Goal: Find specific page/section: Find specific page/section

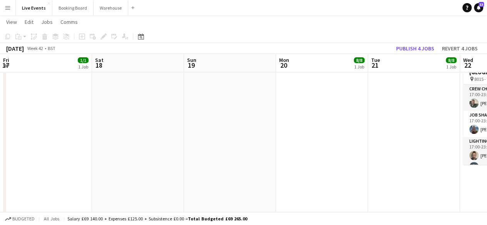
scroll to position [77, 0]
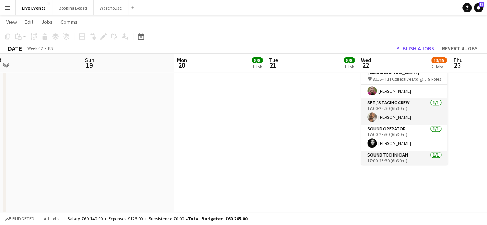
drag, startPoint x: 115, startPoint y: 102, endPoint x: 242, endPoint y: 119, distance: 128.4
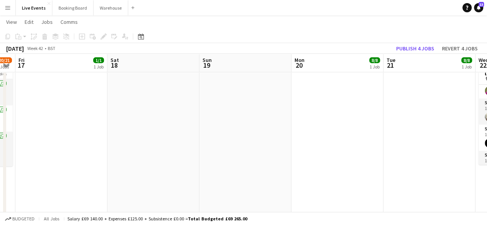
drag, startPoint x: 138, startPoint y: 125, endPoint x: 289, endPoint y: 131, distance: 150.5
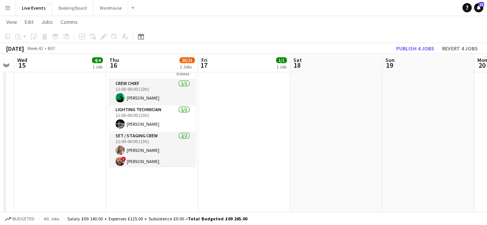
drag, startPoint x: 234, startPoint y: 130, endPoint x: 404, endPoint y: 143, distance: 170.1
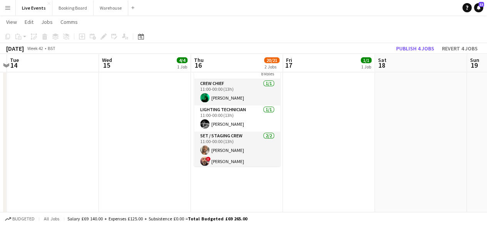
drag, startPoint x: 348, startPoint y: 145, endPoint x: 474, endPoint y: 150, distance: 125.9
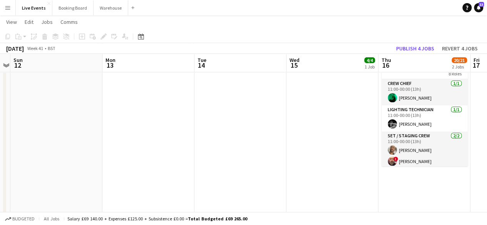
drag, startPoint x: 234, startPoint y: 142, endPoint x: 392, endPoint y: 140, distance: 158.5
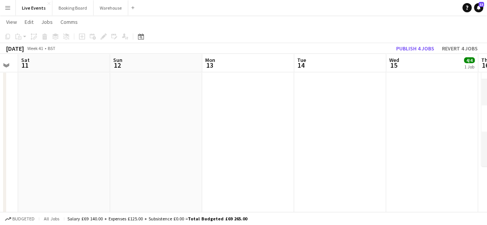
drag, startPoint x: 174, startPoint y: 130, endPoint x: 378, endPoint y: 143, distance: 204.3
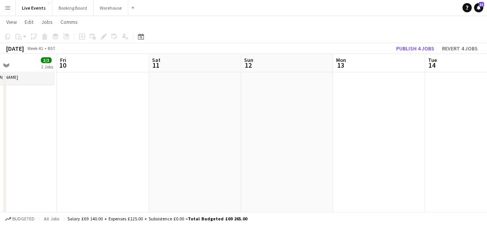
drag, startPoint x: 321, startPoint y: 146, endPoint x: 394, endPoint y: 154, distance: 73.5
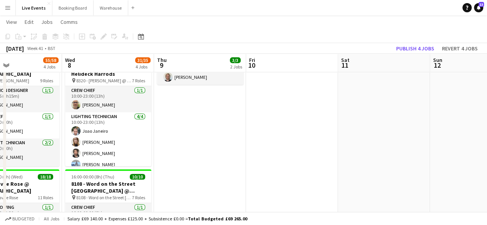
drag, startPoint x: 111, startPoint y: 142, endPoint x: 282, endPoint y: 163, distance: 172.4
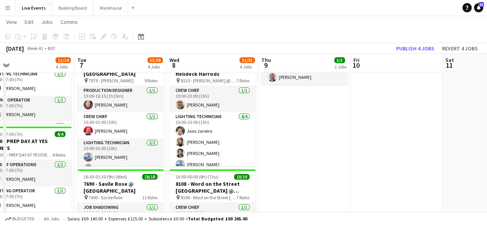
drag, startPoint x: 262, startPoint y: 162, endPoint x: 390, endPoint y: 157, distance: 127.8
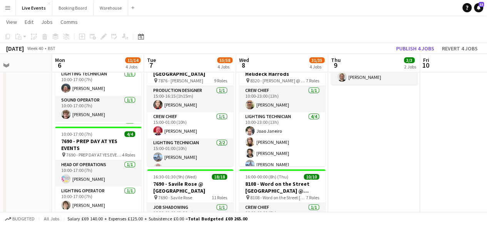
scroll to position [0, 220]
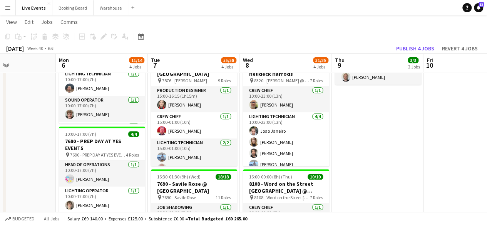
drag, startPoint x: 334, startPoint y: 153, endPoint x: 395, endPoint y: 160, distance: 61.6
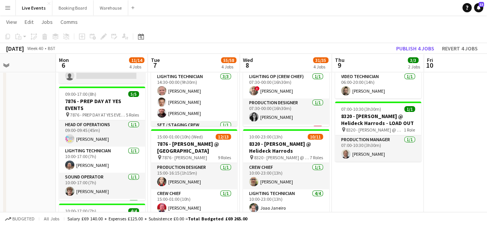
scroll to position [0, 0]
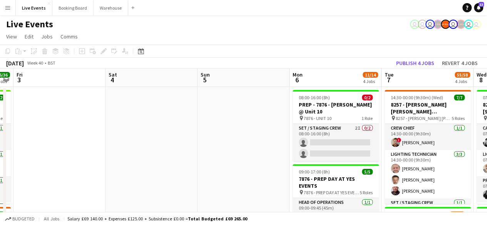
drag, startPoint x: 17, startPoint y: 133, endPoint x: 178, endPoint y: 135, distance: 161.6
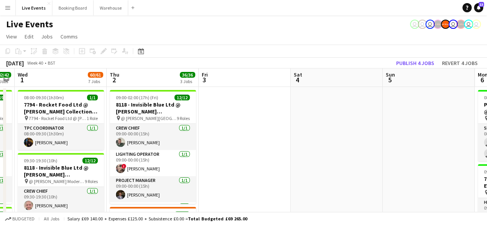
drag, startPoint x: 107, startPoint y: 138, endPoint x: 291, endPoint y: 141, distance: 184.3
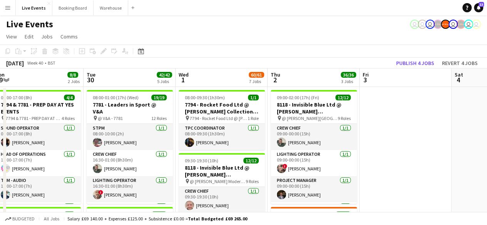
drag, startPoint x: 312, startPoint y: 133, endPoint x: 457, endPoint y: 140, distance: 144.9
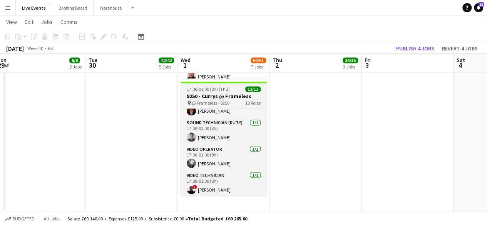
scroll to position [197, 0]
